Goal: Task Accomplishment & Management: Manage account settings

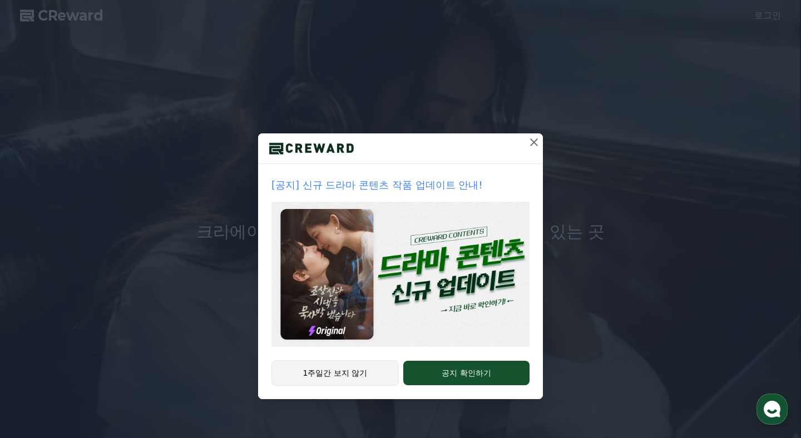
click at [384, 373] on button "1주일간 보지 않기" at bounding box center [334, 373] width 127 height 26
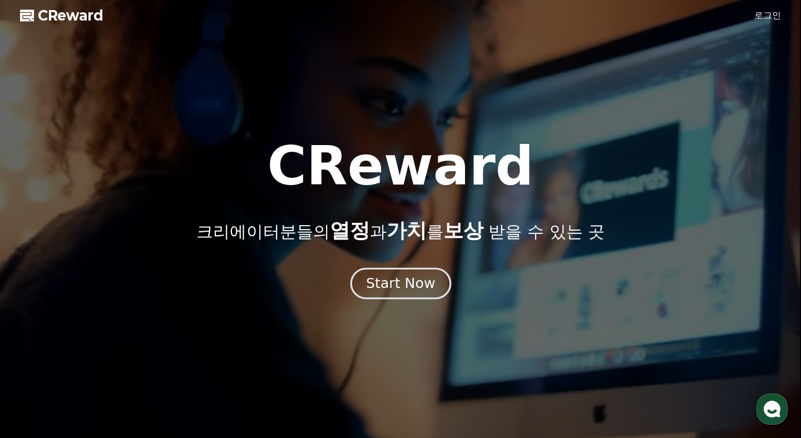
click at [401, 287] on div "Start Now" at bounding box center [400, 283] width 69 height 19
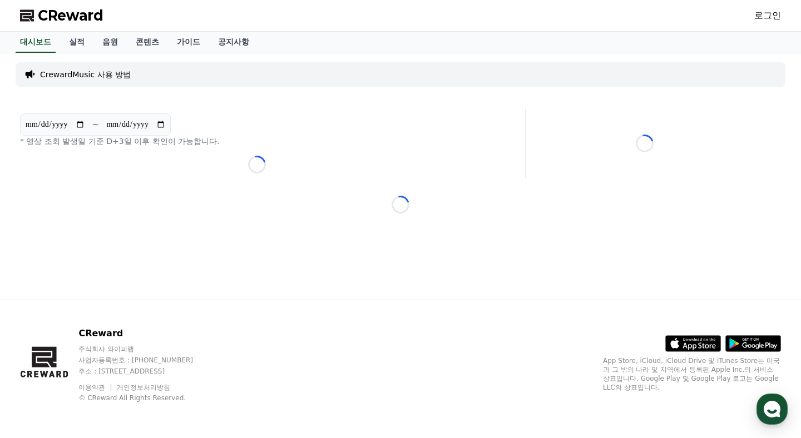
click at [226, 74] on div "CrewardMusic 사용 방법" at bounding box center [401, 74] width 770 height 24
click at [102, 75] on p "CrewardMusic 사용 방법" at bounding box center [85, 74] width 91 height 11
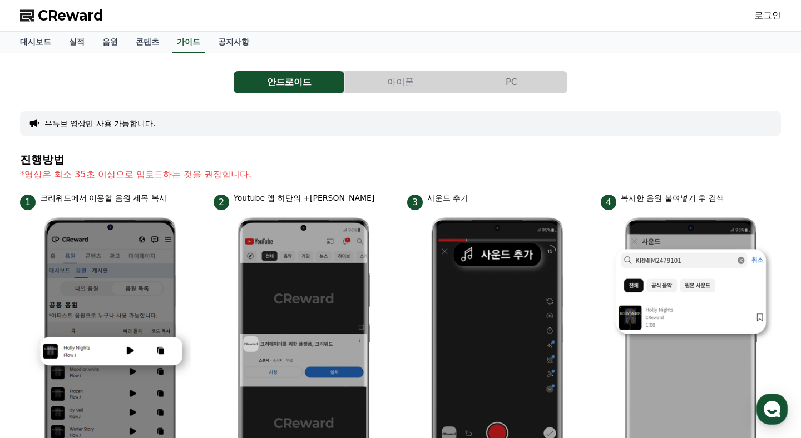
click at [418, 86] on button "아이폰" at bounding box center [400, 82] width 111 height 22
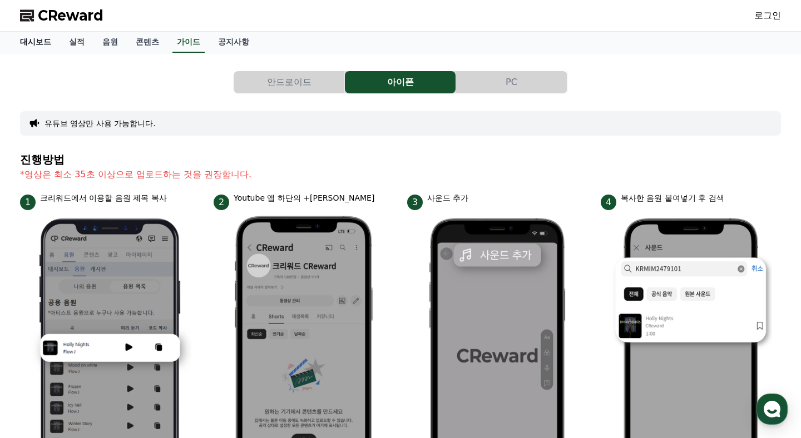
click at [40, 45] on link "대시보드" at bounding box center [35, 42] width 49 height 21
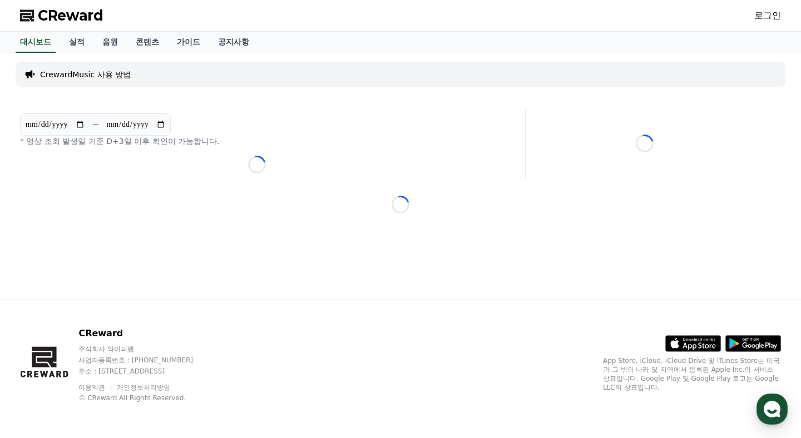
click at [761, 14] on link "로그인" at bounding box center [767, 15] width 27 height 13
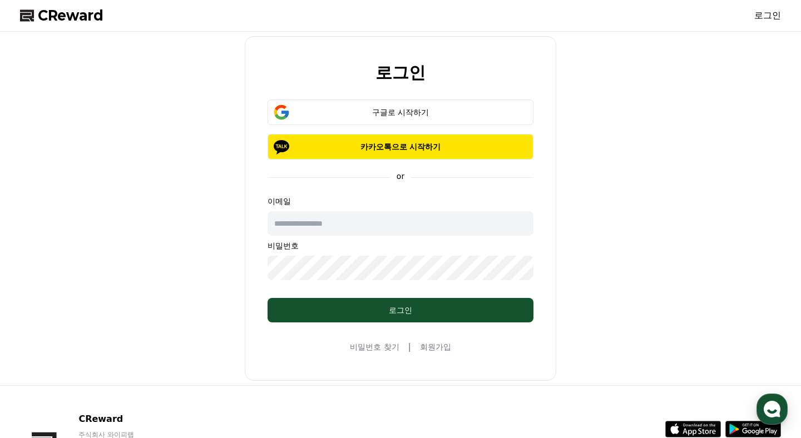
click at [479, 129] on div "구글로 시작하기 카카오톡으로 시작하기" at bounding box center [400, 130] width 266 height 60
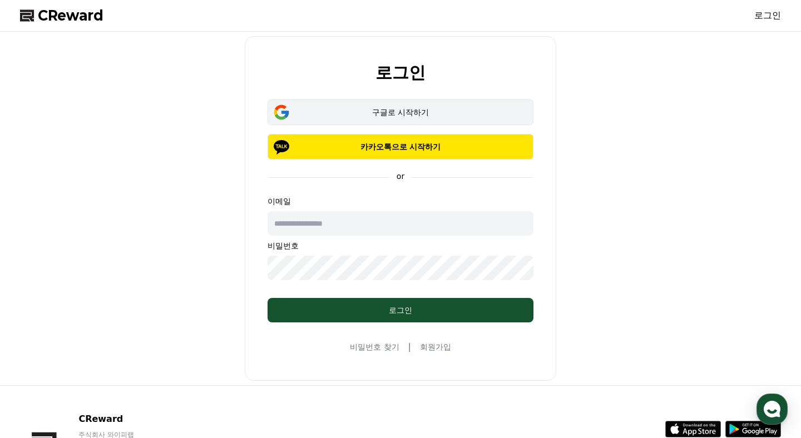
click at [485, 112] on div "구글로 시작하기" at bounding box center [401, 112] width 234 height 11
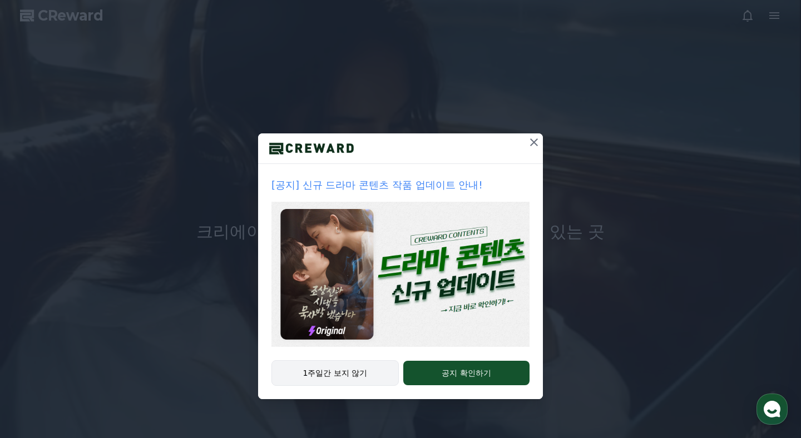
click at [329, 380] on button "1주일간 보지 않기" at bounding box center [334, 373] width 127 height 26
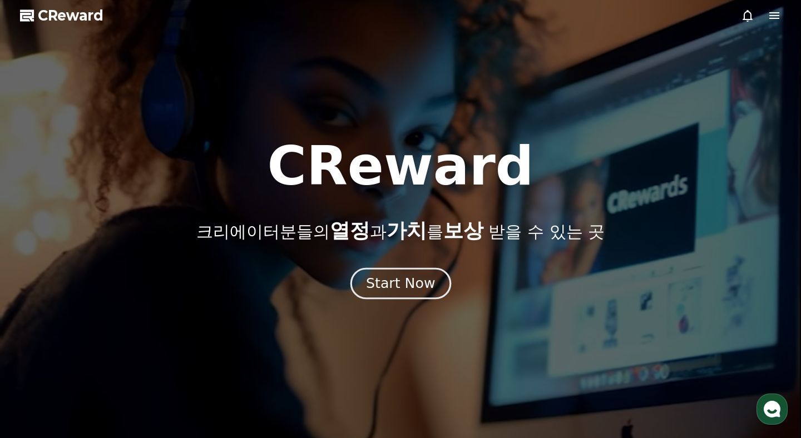
click at [426, 274] on button "Start Now" at bounding box center [400, 284] width 101 height 32
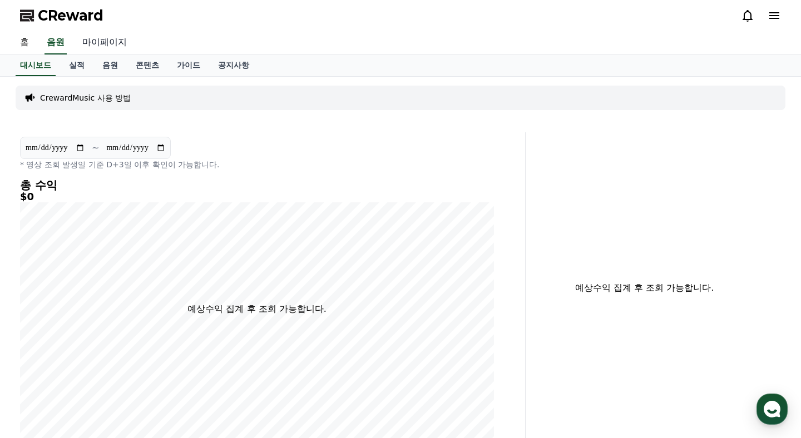
click at [92, 43] on link "마이페이지" at bounding box center [104, 42] width 62 height 23
select select "**********"
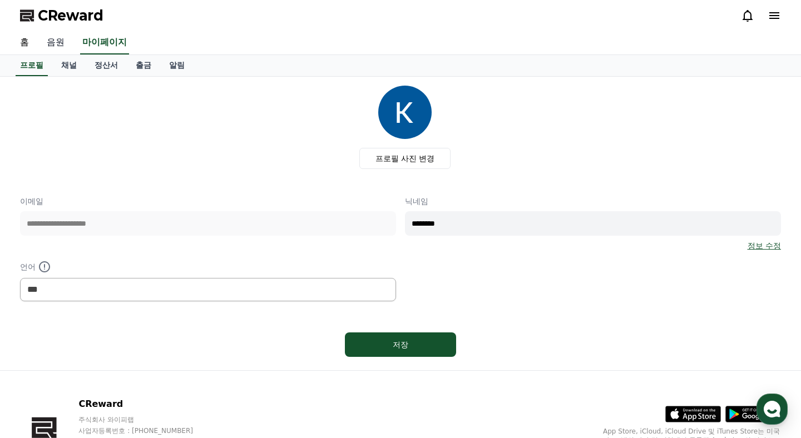
click at [46, 38] on link "음원" at bounding box center [56, 42] width 36 height 23
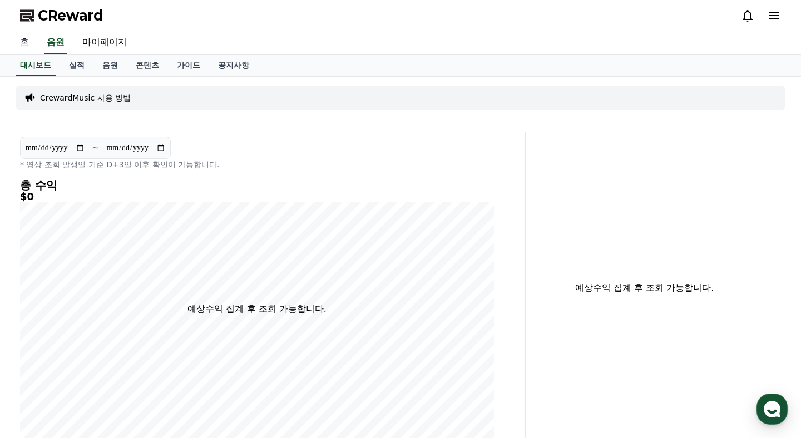
click at [28, 41] on link "홈" at bounding box center [24, 42] width 27 height 23
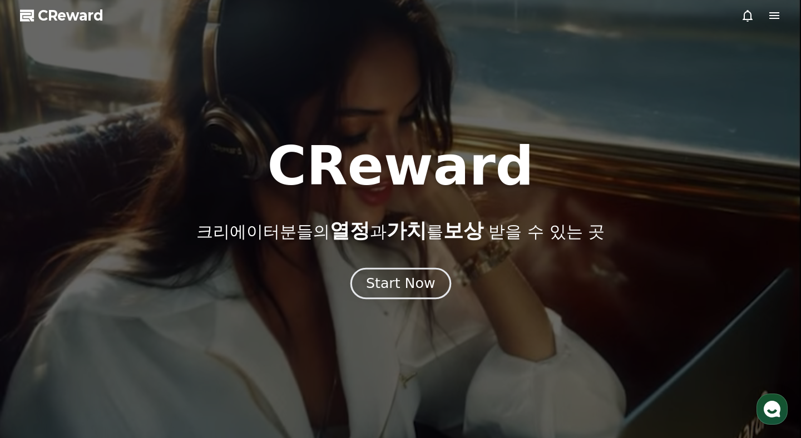
click at [413, 294] on button "Start Now" at bounding box center [400, 284] width 101 height 32
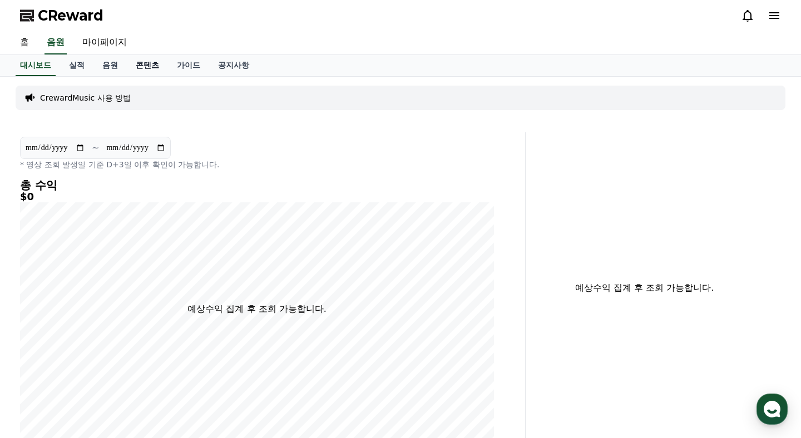
click at [136, 62] on link "콘텐츠" at bounding box center [147, 65] width 41 height 21
click at [105, 70] on link "음원" at bounding box center [109, 65] width 33 height 21
click at [68, 64] on link "실적" at bounding box center [76, 65] width 33 height 21
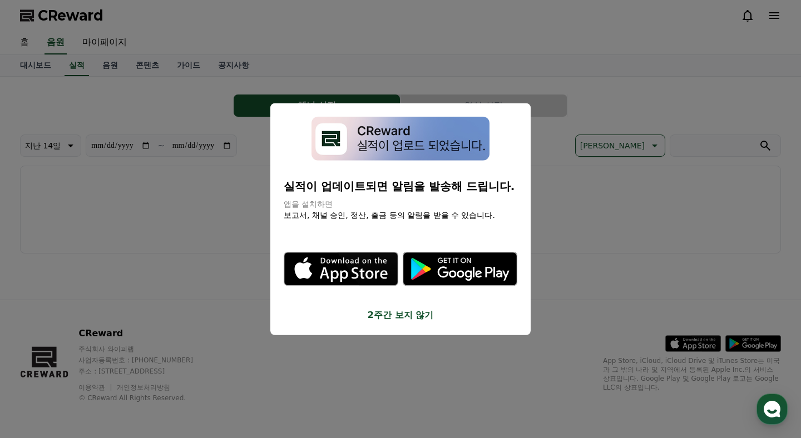
click at [408, 315] on button "2주간 보지 않기" at bounding box center [401, 314] width 234 height 13
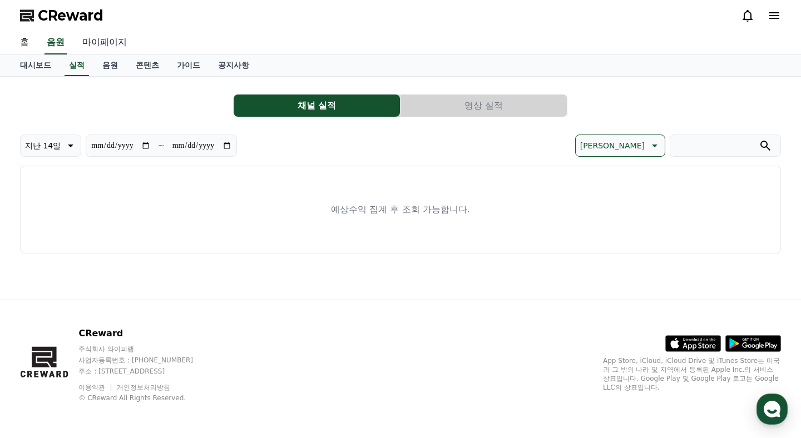
click at [101, 46] on link "마이페이지" at bounding box center [104, 42] width 62 height 23
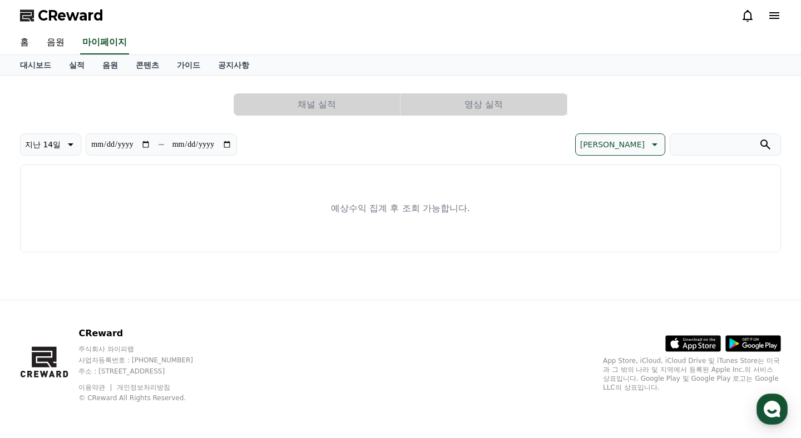
select select "**********"
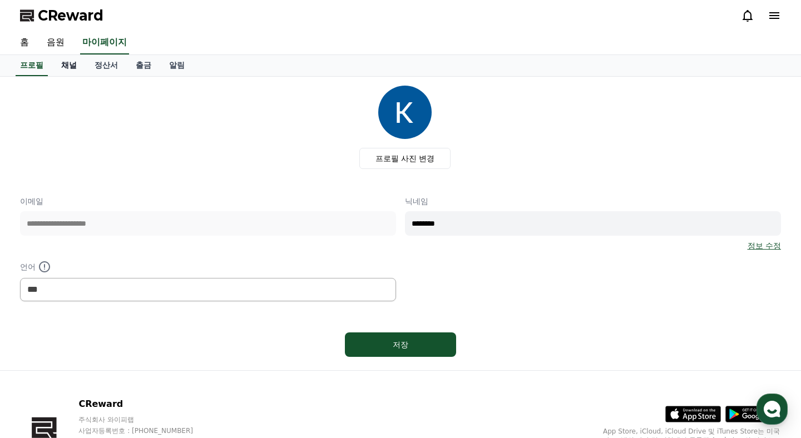
click at [70, 66] on link "채널" at bounding box center [68, 65] width 33 height 21
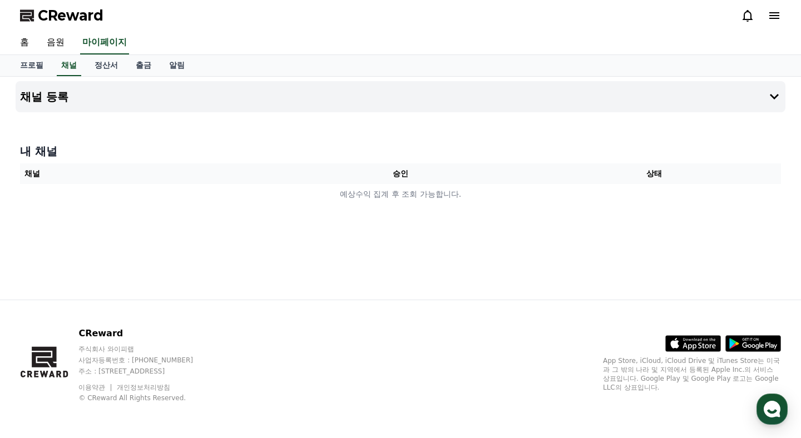
click at [72, 177] on th "채널" at bounding box center [147, 173] width 254 height 21
click at [42, 170] on th "채널" at bounding box center [147, 173] width 254 height 21
click at [203, 81] on div "채널 등록 내 채널 채널 승인 상태 예상수익 집계 후 조회 가능합니다." at bounding box center [400, 188] width 779 height 223
click at [200, 89] on button "채널 등록" at bounding box center [401, 96] width 770 height 31
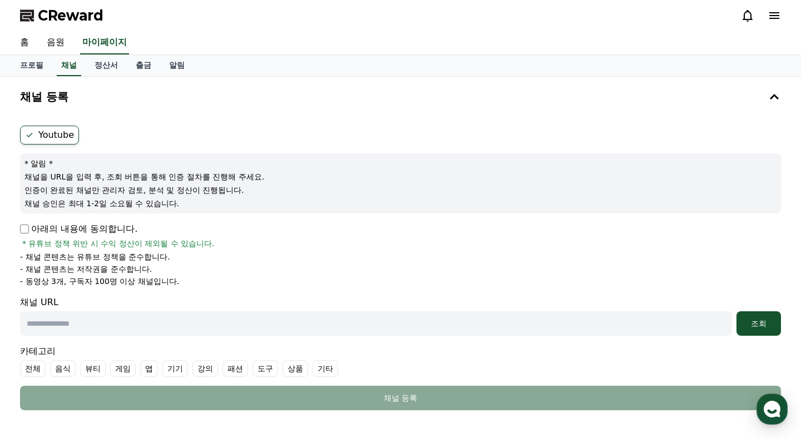
scroll to position [12, 0]
